Goal: Find specific page/section: Find specific page/section

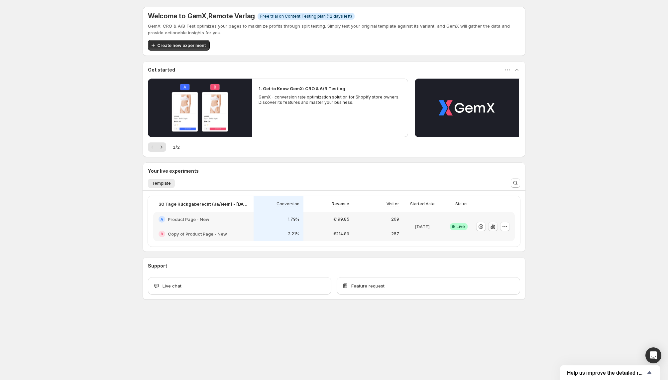
click at [492, 225] on icon "button" at bounding box center [493, 226] width 7 height 7
